Goal: Communication & Community: Answer question/provide support

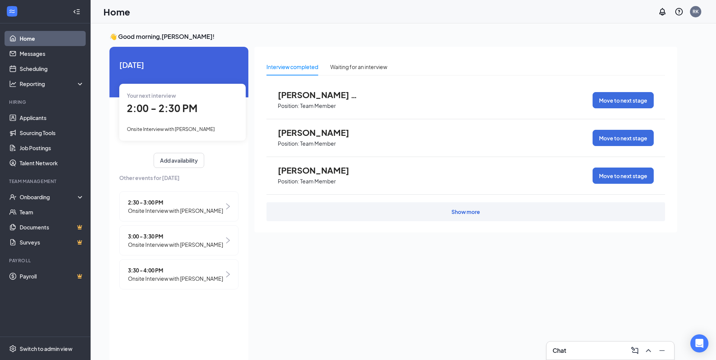
click at [467, 215] on div "Show more" at bounding box center [465, 212] width 29 height 8
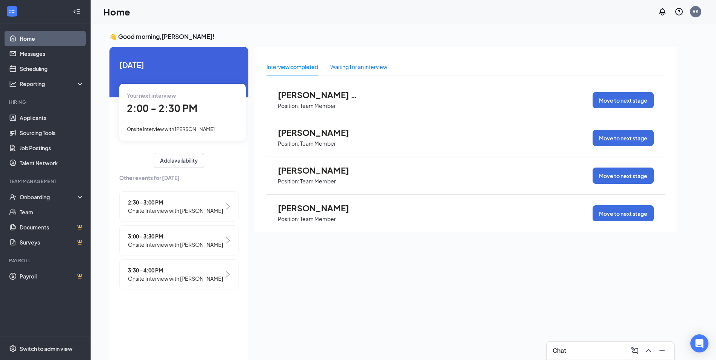
click at [359, 66] on div "Waiting for an interview" at bounding box center [358, 67] width 57 height 8
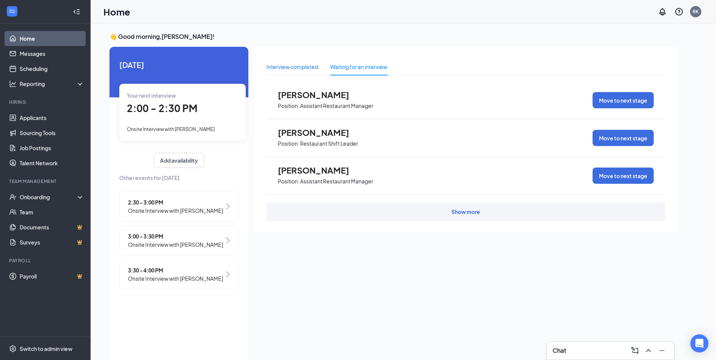
click at [302, 70] on div "Interview completed" at bounding box center [292, 67] width 52 height 8
click at [285, 28] on div "👋 Good morning, [PERSON_NAME] ! [DATE] Your next interview 2:00 - 2:30 PM Onsit…" at bounding box center [403, 199] width 625 height 352
click at [698, 347] on icon "Open Intercom Messenger" at bounding box center [699, 343] width 10 height 10
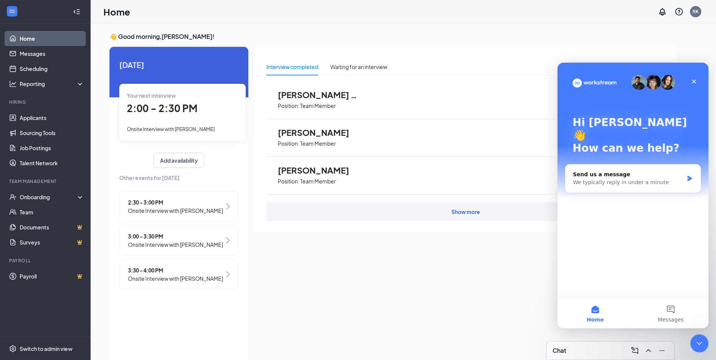
click at [351, 257] on div "Interview completed Waiting for an interview [PERSON_NAME] Position: Team Membe…" at bounding box center [465, 203] width 423 height 312
click at [37, 59] on link "Messages" at bounding box center [52, 53] width 65 height 15
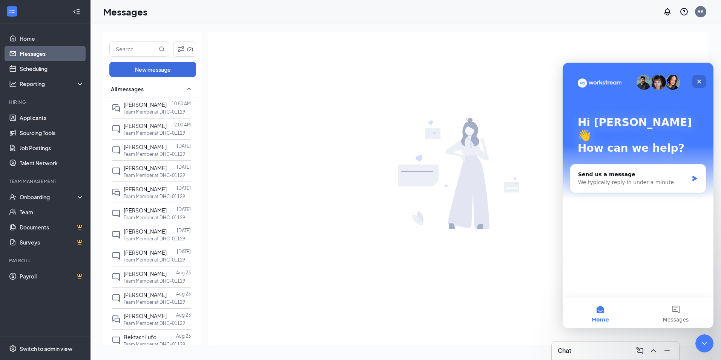
click at [698, 80] on icon "Close" at bounding box center [699, 81] width 6 height 6
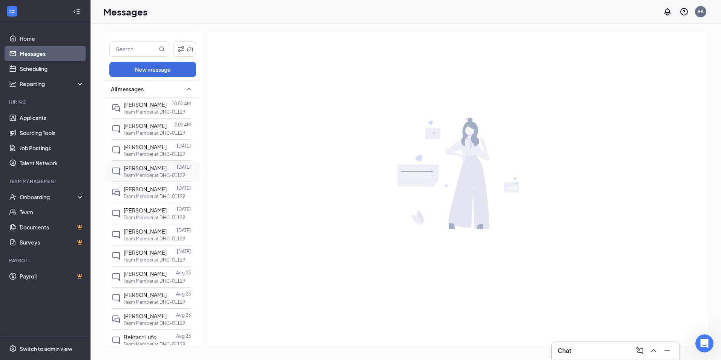
click at [145, 175] on p "Team Member at DHC-01129" at bounding box center [154, 175] width 61 height 6
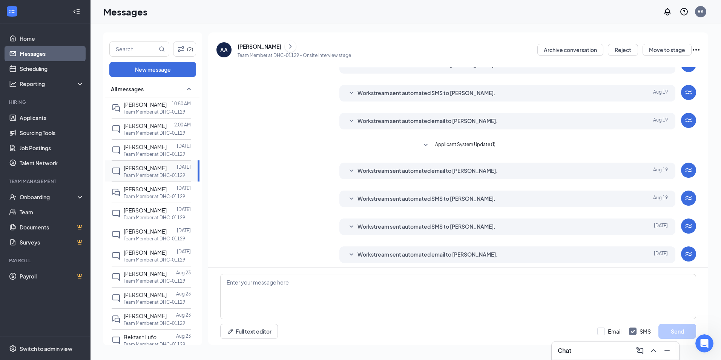
scroll to position [97, 0]
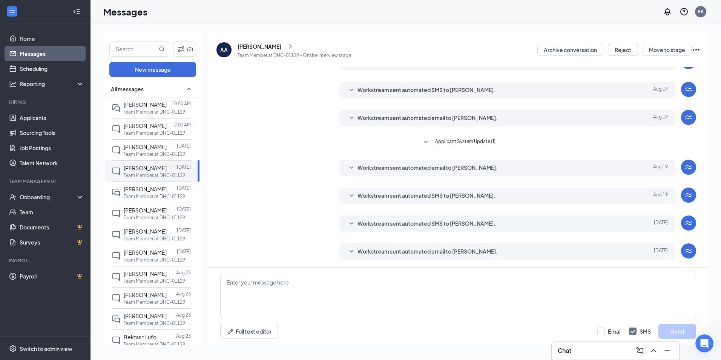
click at [358, 254] on span "Workstream sent automated email to [PERSON_NAME]." at bounding box center [428, 251] width 140 height 9
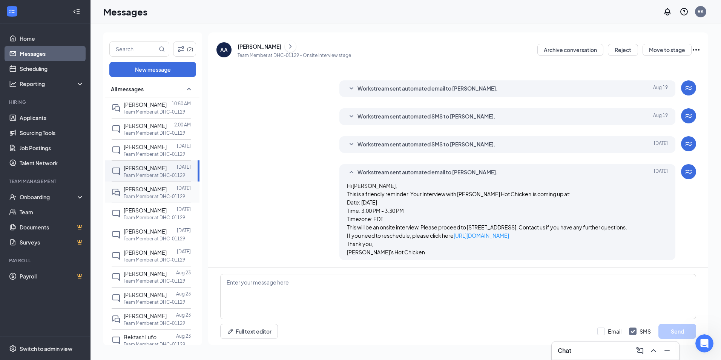
click at [146, 193] on p "Team Member at DHC-01129" at bounding box center [154, 196] width 61 height 6
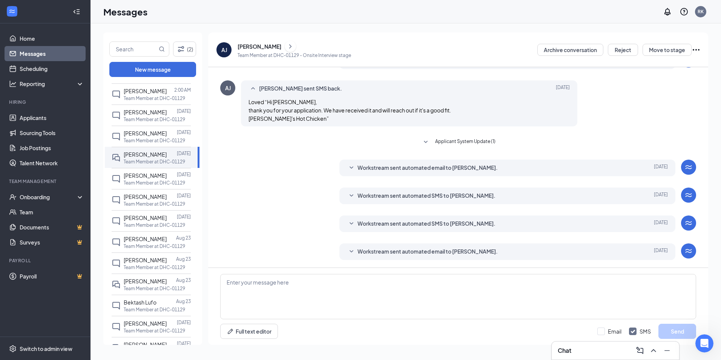
scroll to position [52, 0]
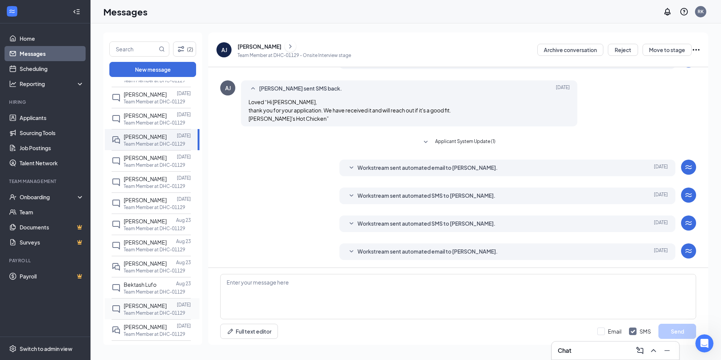
click at [146, 309] on div "[PERSON_NAME]" at bounding box center [145, 305] width 43 height 8
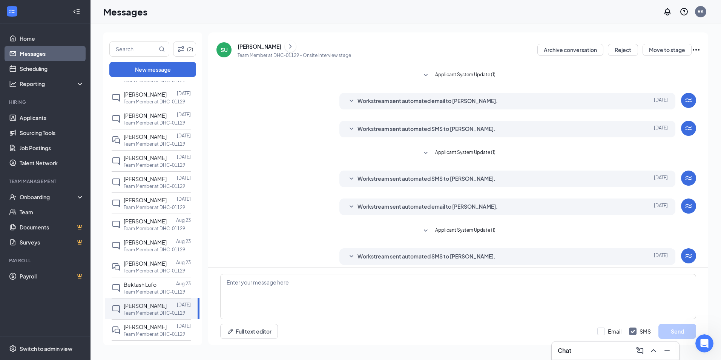
scroll to position [33, 0]
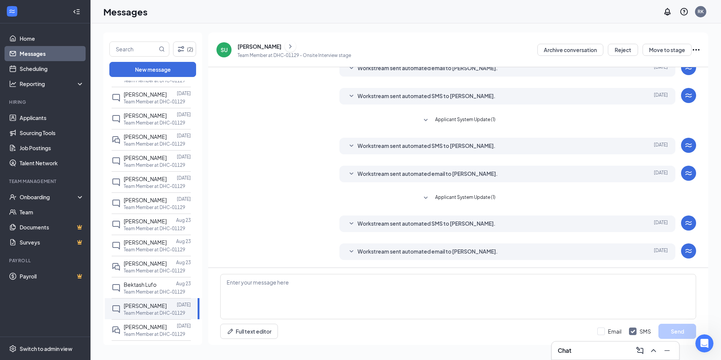
click at [390, 252] on span "Workstream sent automated email to [PERSON_NAME]." at bounding box center [428, 251] width 140 height 9
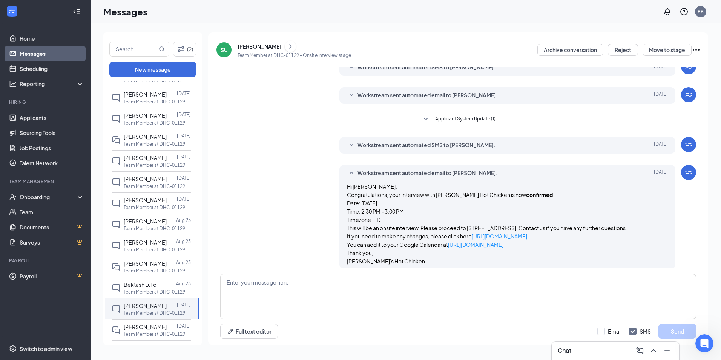
scroll to position [123, 0]
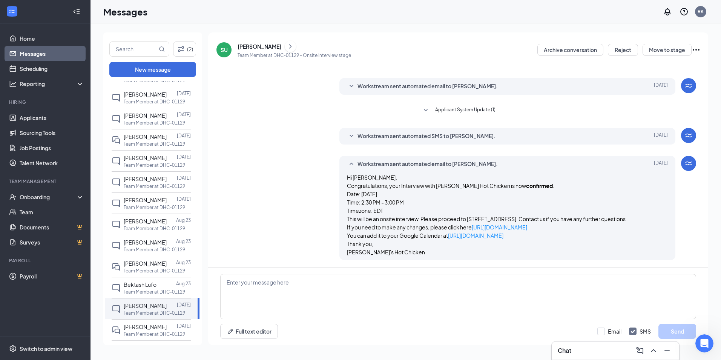
click at [410, 133] on span "Workstream sent automated SMS to [PERSON_NAME]." at bounding box center [427, 136] width 138 height 9
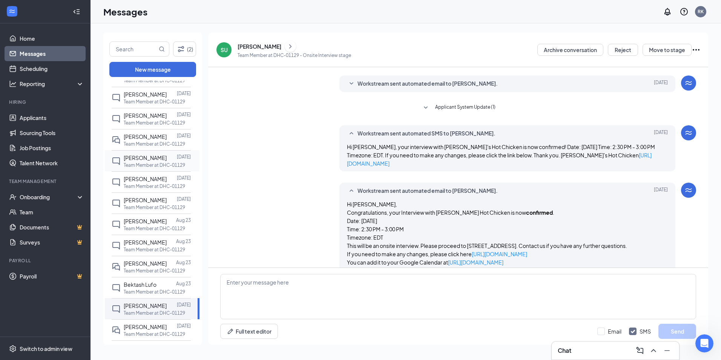
click at [161, 162] on p "Team Member at DHC-01129" at bounding box center [154, 165] width 61 height 6
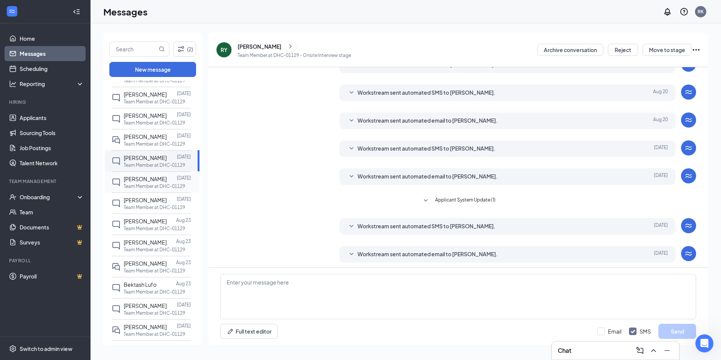
scroll to position [97, 0]
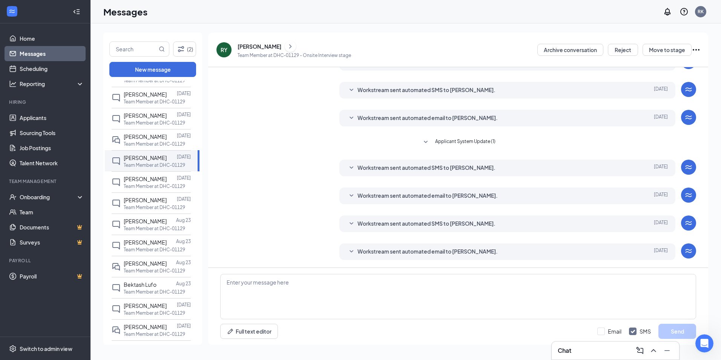
click at [364, 252] on span "Workstream sent automated email to [PERSON_NAME]." at bounding box center [428, 251] width 140 height 9
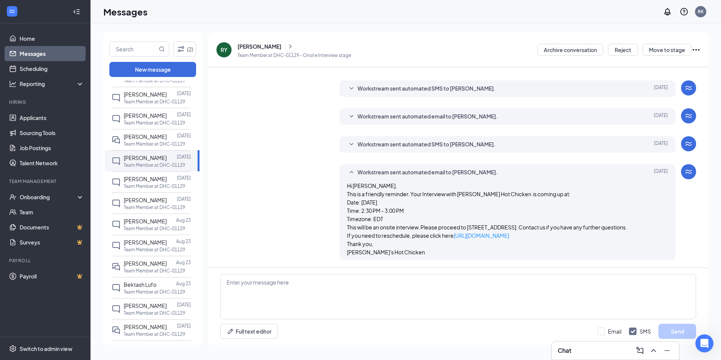
scroll to position [184, 0]
click at [151, 141] on p "Team Member at DHC-01129" at bounding box center [154, 144] width 61 height 6
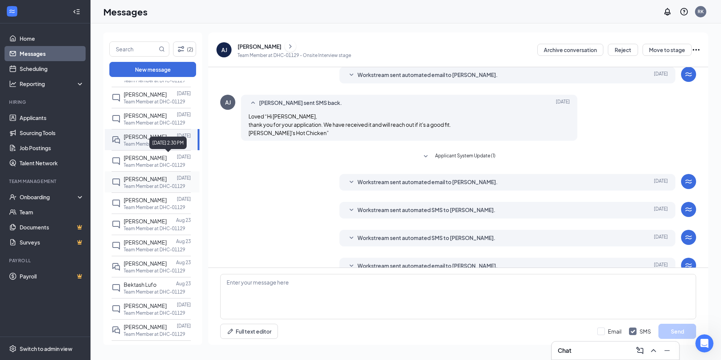
scroll to position [126, 0]
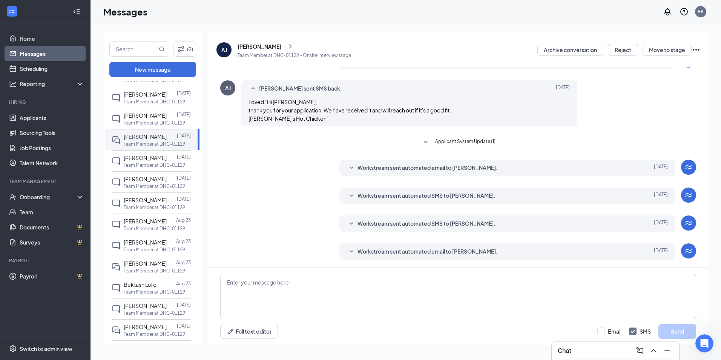
click at [414, 252] on span "Workstream sent automated email to [PERSON_NAME]." at bounding box center [428, 251] width 140 height 9
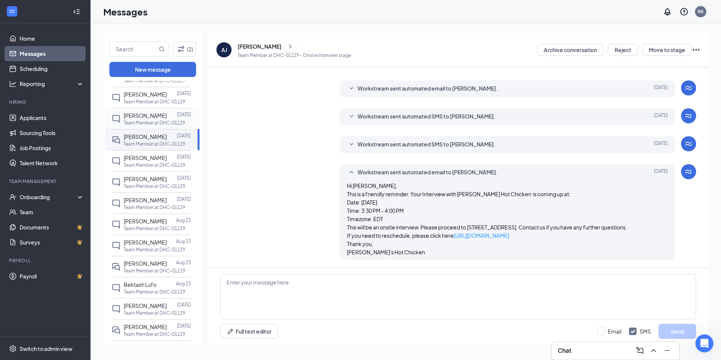
click at [144, 120] on p "Team Member at DHC-01129" at bounding box center [154, 123] width 61 height 6
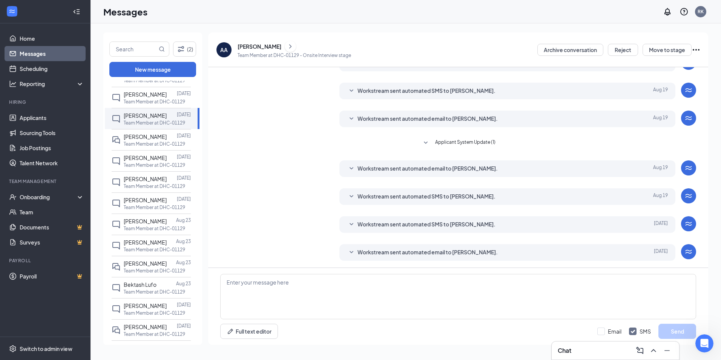
scroll to position [97, 0]
click at [436, 250] on span "Workstream sent automated email to [PERSON_NAME]." at bounding box center [428, 251] width 140 height 9
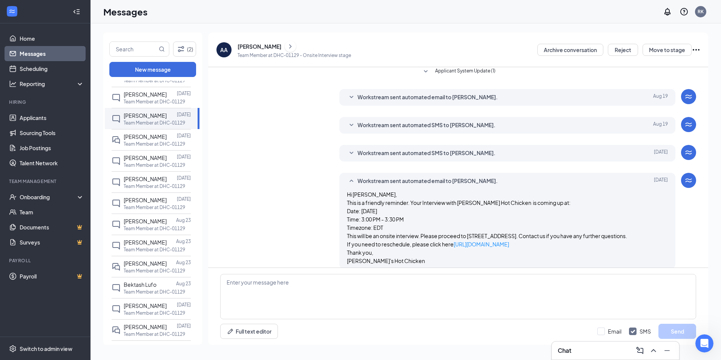
scroll to position [178, 0]
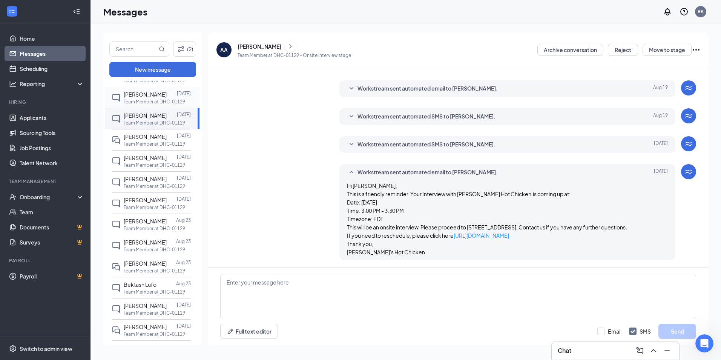
click at [161, 100] on p "Team Member at DHC-01129" at bounding box center [154, 101] width 61 height 6
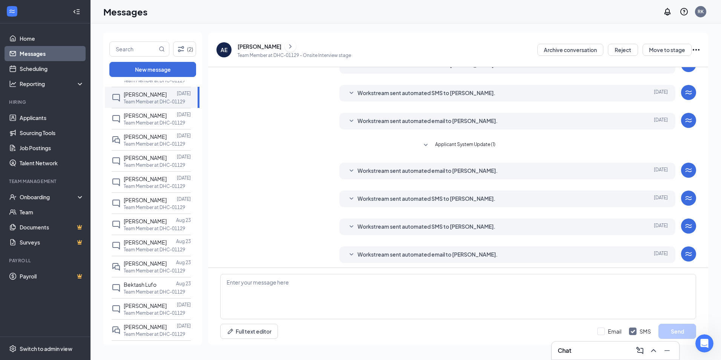
scroll to position [97, 0]
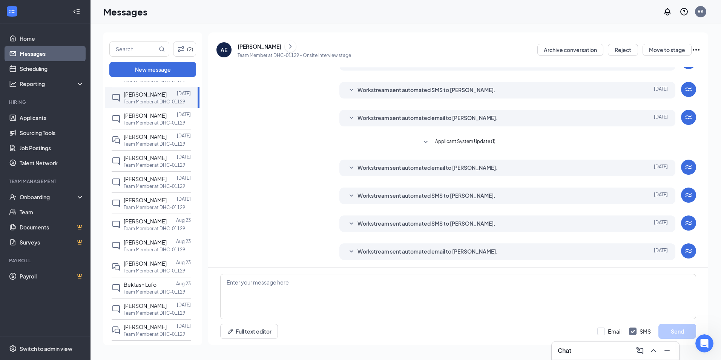
click at [379, 251] on span "Workstream sent automated email to [PERSON_NAME]." at bounding box center [428, 251] width 140 height 9
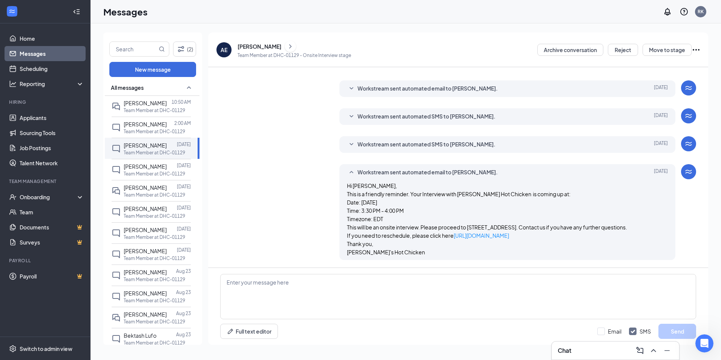
scroll to position [0, 0]
click at [152, 130] on p "Team Member at DHC-01129" at bounding box center [154, 133] width 61 height 6
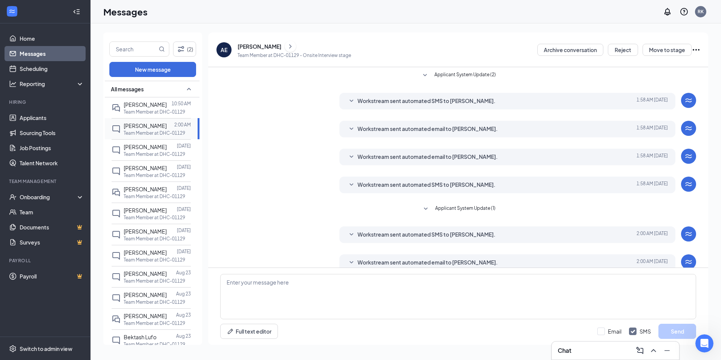
scroll to position [11, 0]
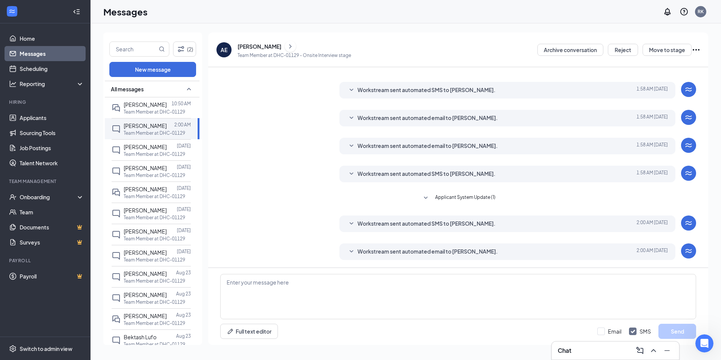
click at [374, 254] on span "Workstream sent automated email to [PERSON_NAME]." at bounding box center [428, 251] width 140 height 9
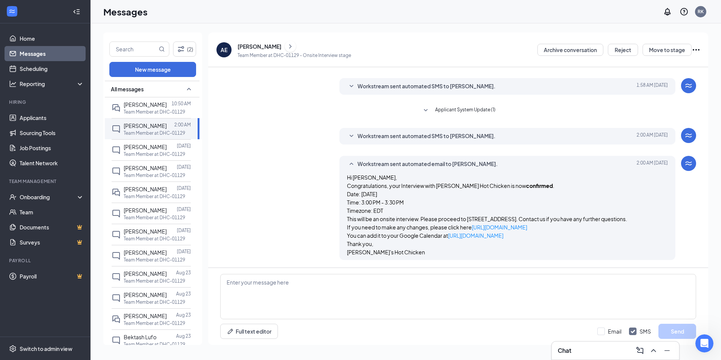
scroll to position [107, 0]
click at [167, 108] on div at bounding box center [169, 104] width 5 height 8
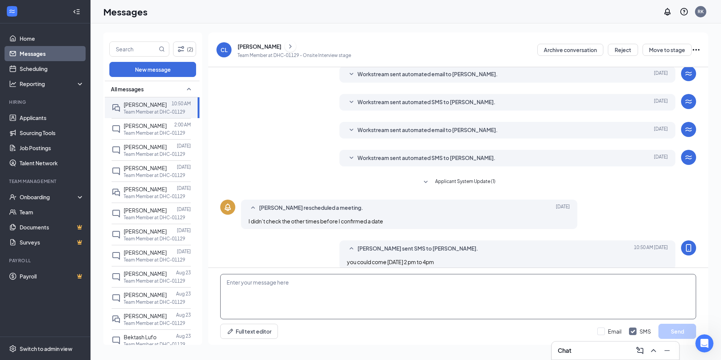
scroll to position [117, 0]
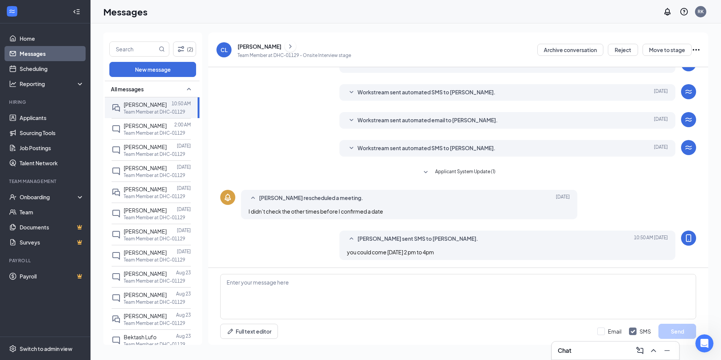
click at [460, 150] on span "Workstream sent automated SMS to [PERSON_NAME]." at bounding box center [427, 148] width 138 height 9
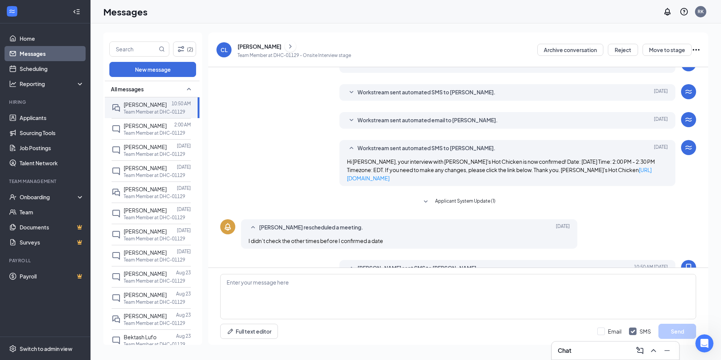
click at [425, 197] on icon "SmallChevronDown" at bounding box center [425, 201] width 9 height 9
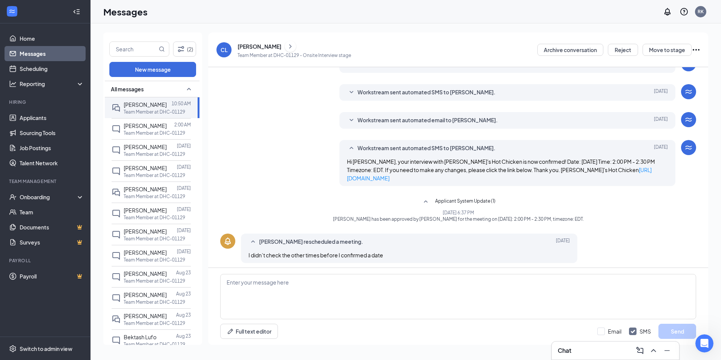
click at [404, 120] on span "Workstream sent automated email to [PERSON_NAME]." at bounding box center [428, 120] width 140 height 9
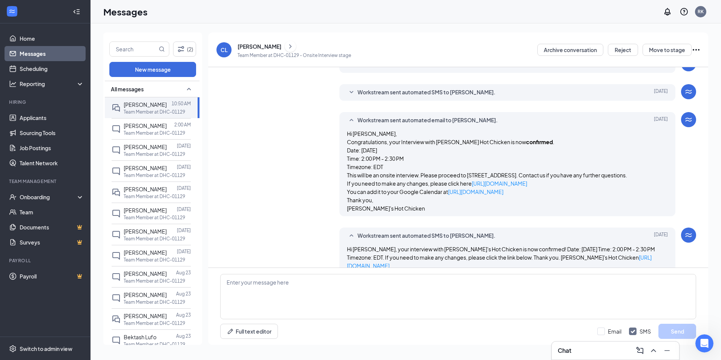
click at [395, 94] on span "Workstream sent automated SMS to [PERSON_NAME]." at bounding box center [427, 92] width 138 height 9
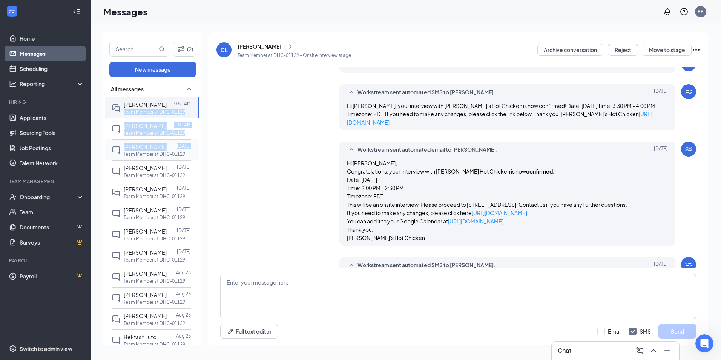
drag, startPoint x: 192, startPoint y: 106, endPoint x: 192, endPoint y: 142, distance: 36.2
click at [192, 142] on div "All messages [PERSON_NAME] 10:50 AM Team Member at DHC-01129 [PERSON_NAME] 2:00…" at bounding box center [152, 300] width 95 height 439
drag, startPoint x: 250, startPoint y: 104, endPoint x: 238, endPoint y: 103, distance: 11.4
click at [238, 103] on div "Workstream sent automated SMS to [PERSON_NAME]. [DATE] Hi [PERSON_NAME], your i…" at bounding box center [458, 109] width 476 height 50
